Goal: Task Accomplishment & Management: Manage account settings

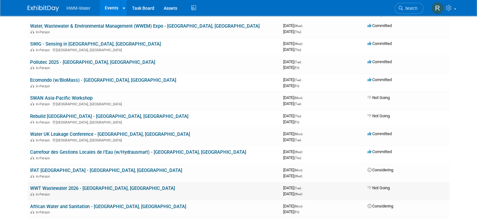
scroll to position [63, 0]
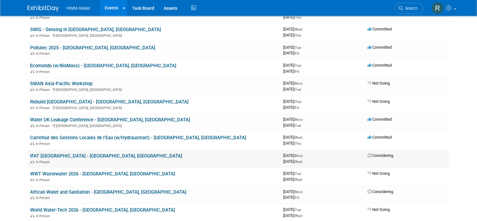
click at [140, 152] on td "IFAT [GEOGRAPHIC_DATA] - [GEOGRAPHIC_DATA], [GEOGRAPHIC_DATA] In-Person" at bounding box center [154, 158] width 253 height 18
click at [93, 154] on link "IFAT [GEOGRAPHIC_DATA] - [GEOGRAPHIC_DATA], [GEOGRAPHIC_DATA]" at bounding box center [106, 156] width 152 height 6
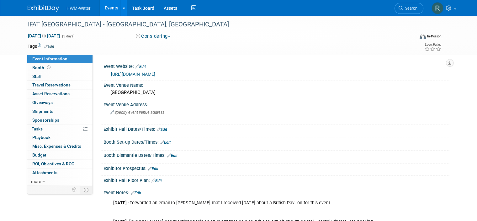
scroll to position [63, 0]
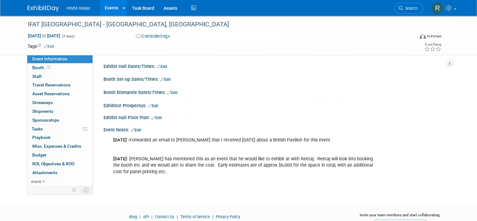
click at [137, 128] on div "Event Notes: Edit" at bounding box center [277, 129] width 346 height 8
click at [135, 128] on link "Edit" at bounding box center [136, 130] width 10 height 4
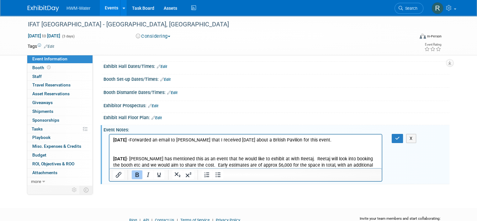
scroll to position [0, 0]
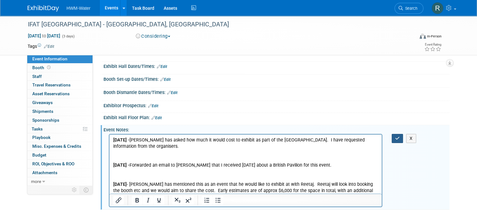
click at [400, 139] on icon "button" at bounding box center [397, 138] width 5 height 4
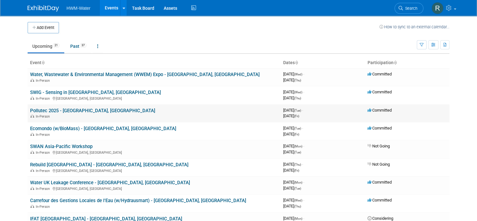
click at [52, 113] on link "Pollutec 2025 - [GEOGRAPHIC_DATA], [GEOGRAPHIC_DATA]" at bounding box center [92, 111] width 125 height 6
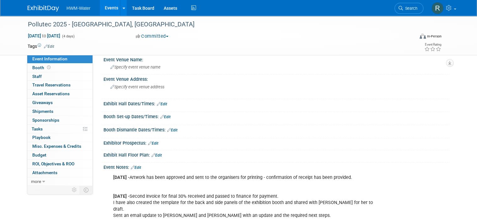
scroll to position [63, 0]
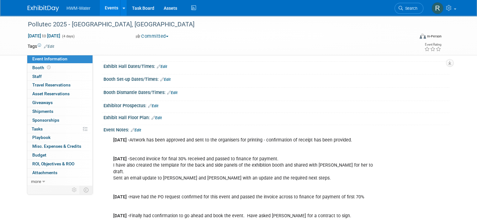
click at [136, 129] on link "Edit" at bounding box center [136, 130] width 10 height 4
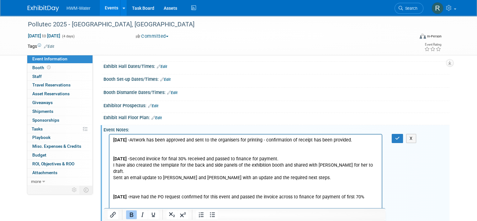
scroll to position [0, 0]
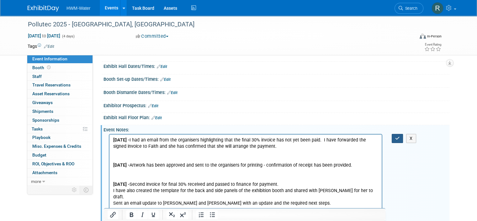
click at [399, 134] on button "button" at bounding box center [398, 138] width 12 height 9
